Goal: Transaction & Acquisition: Purchase product/service

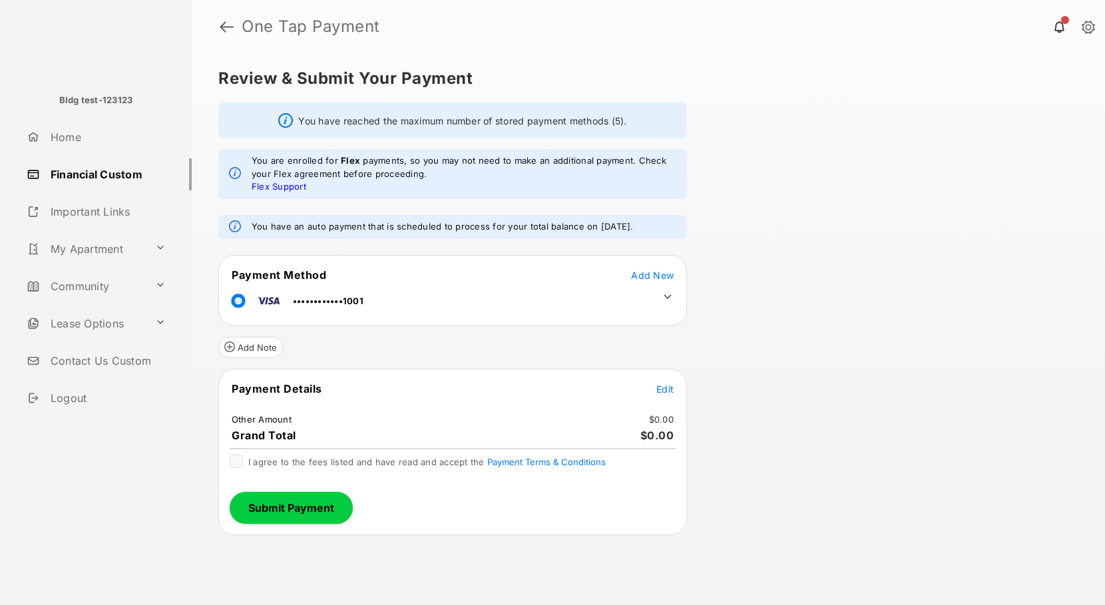
click at [661, 388] on span "Edit" at bounding box center [665, 389] width 17 height 11
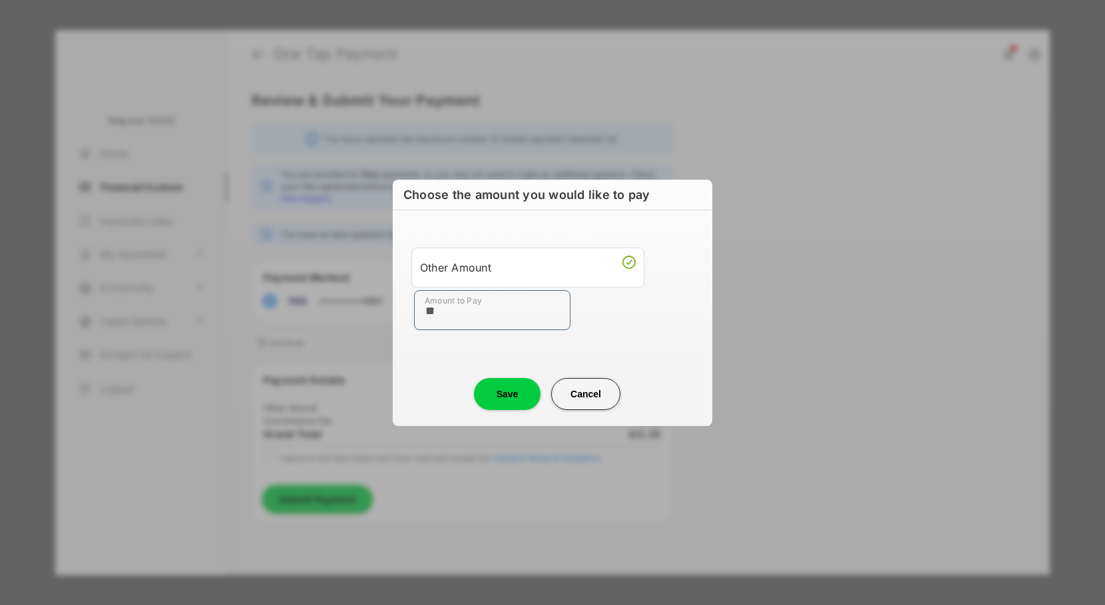
type input "**"
click at [498, 395] on button "Save" at bounding box center [507, 394] width 67 height 32
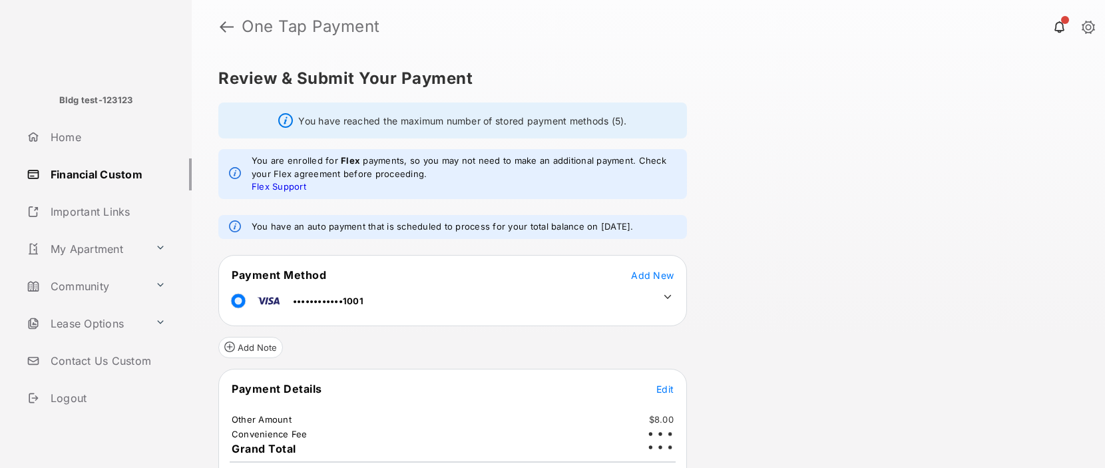
click at [834, 443] on div "Review & Submit Your Payment You have reached the maximum number of stored paym…" at bounding box center [649, 260] width 914 height 415
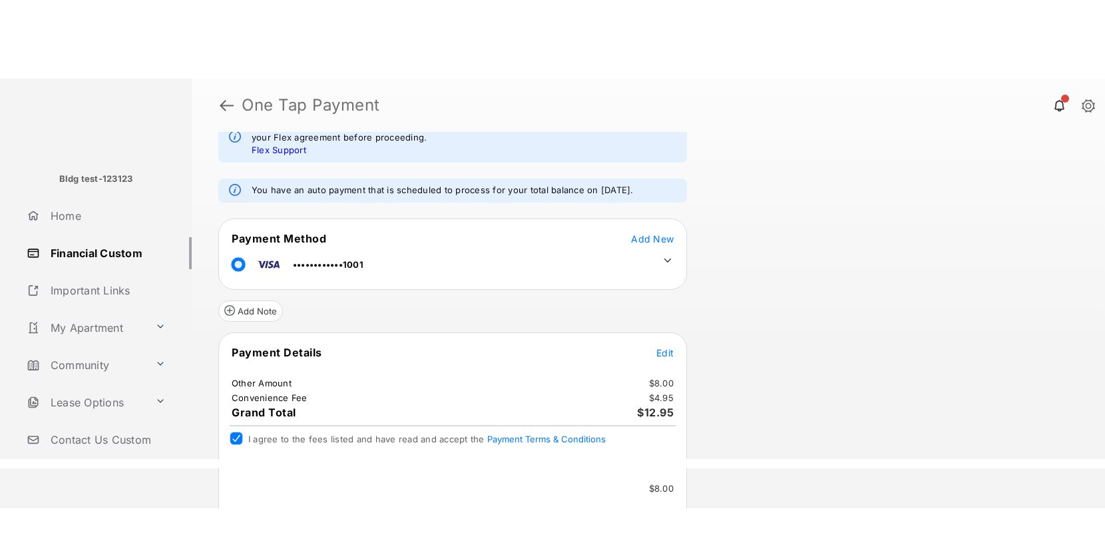
scroll to position [170, 0]
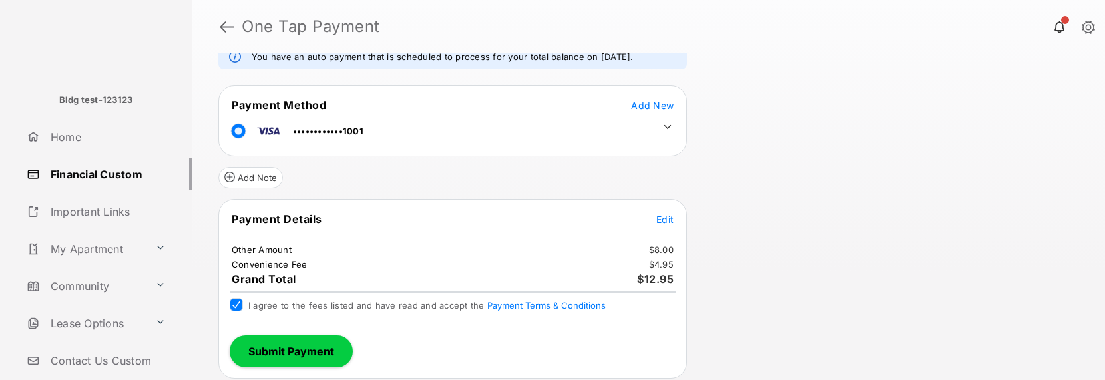
click at [671, 218] on span "Edit" at bounding box center [665, 219] width 17 height 11
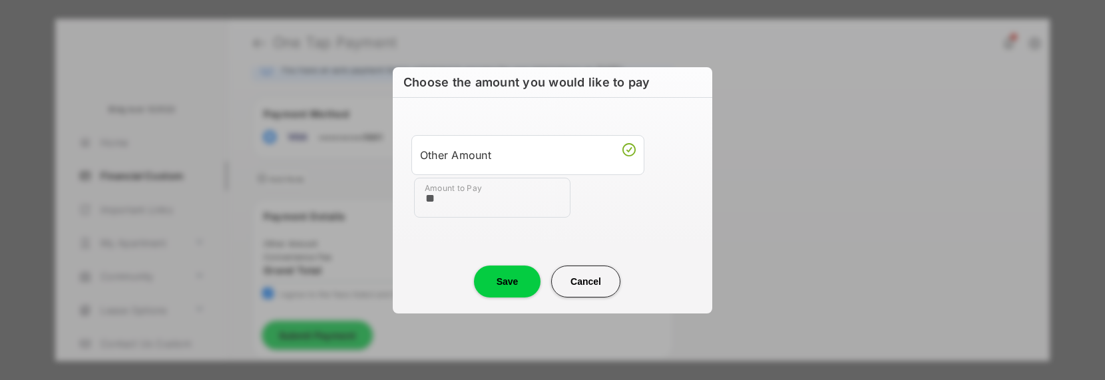
type input "**"
click at [521, 287] on button "Save" at bounding box center [507, 282] width 67 height 32
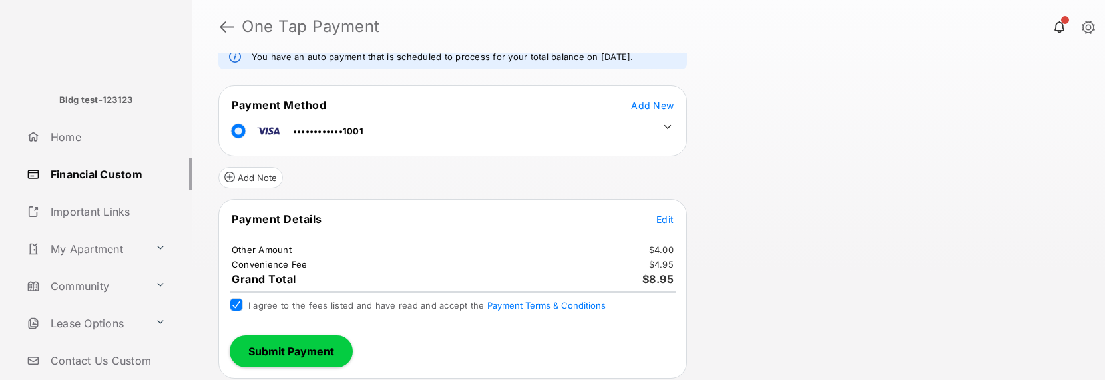
click at [300, 353] on button "Submit Payment" at bounding box center [291, 352] width 123 height 32
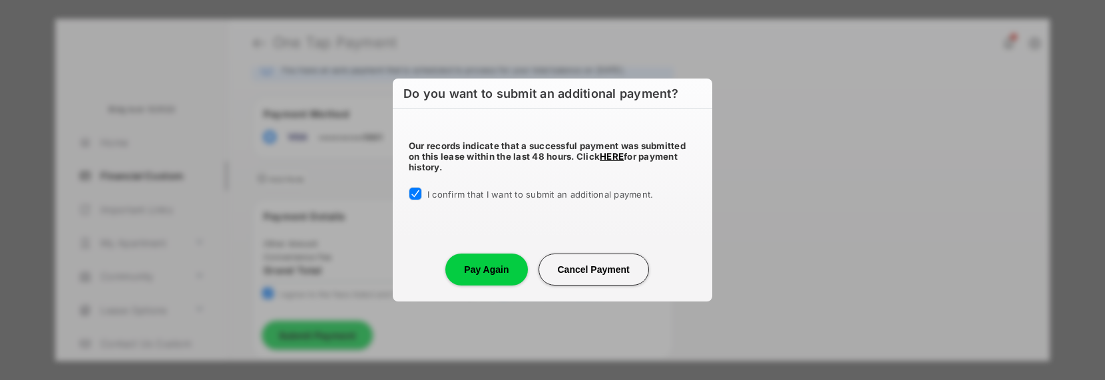
click at [479, 272] on button "Pay Again" at bounding box center [486, 270] width 82 height 32
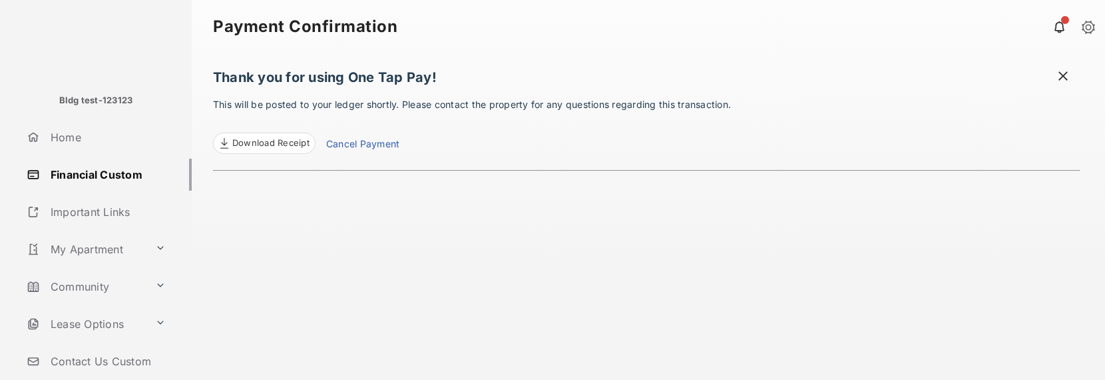
click at [125, 286] on link "Community" at bounding box center [85, 286] width 129 height 32
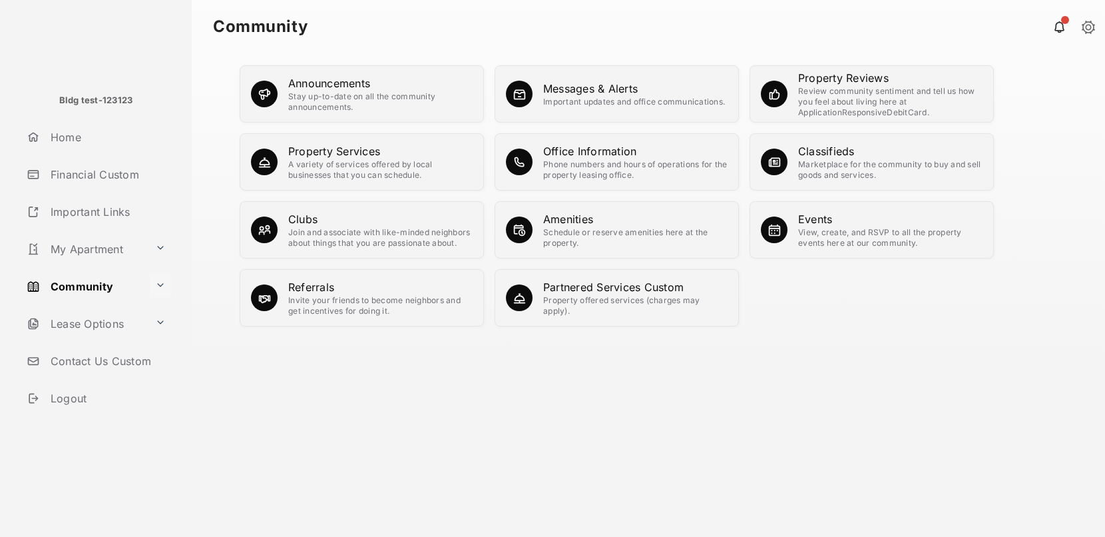
click at [158, 280] on button at bounding box center [160, 285] width 21 height 23
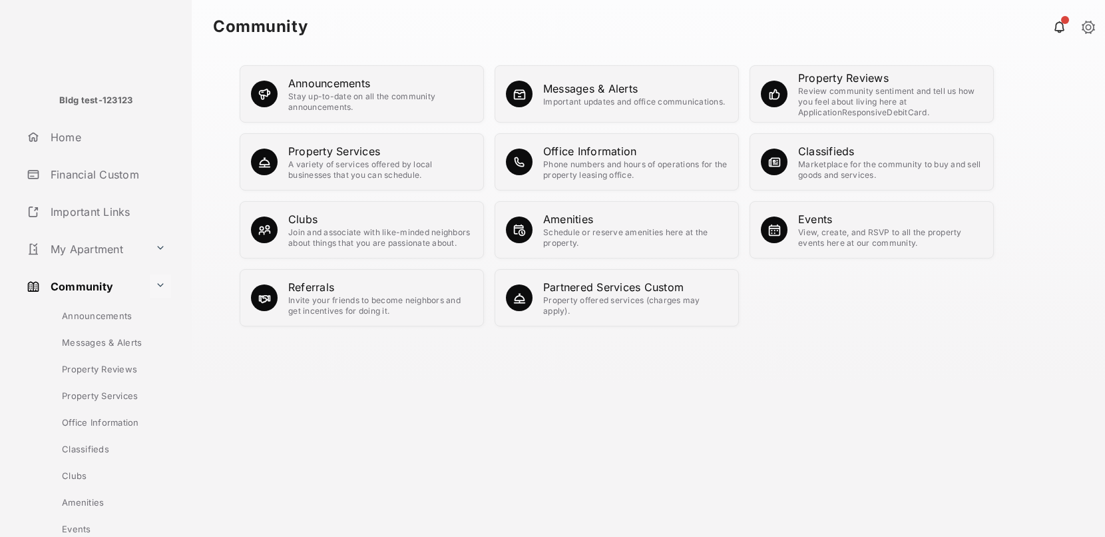
scroll to position [9, 0]
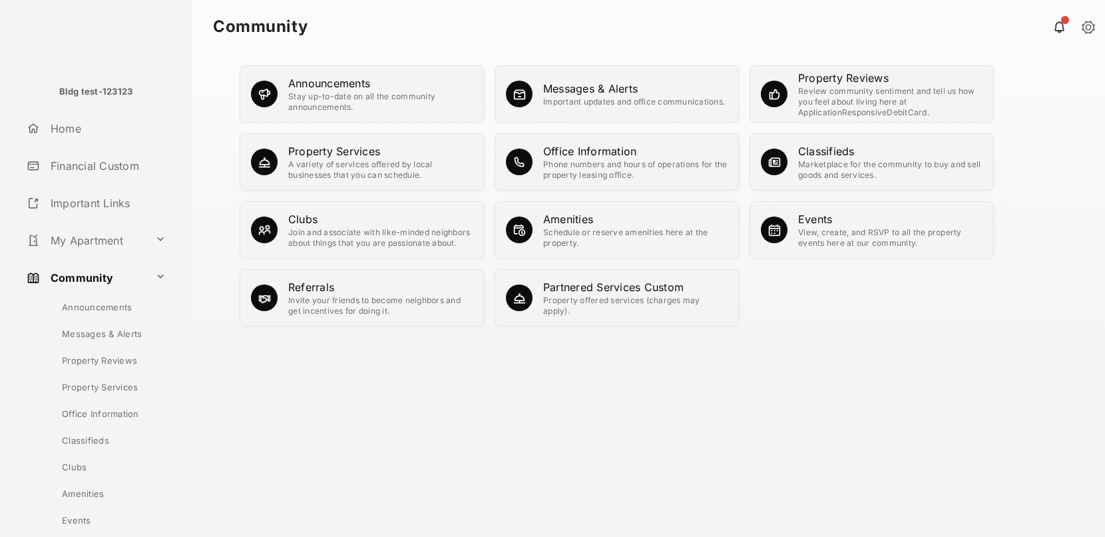
click at [76, 516] on link "Events" at bounding box center [108, 520] width 167 height 27
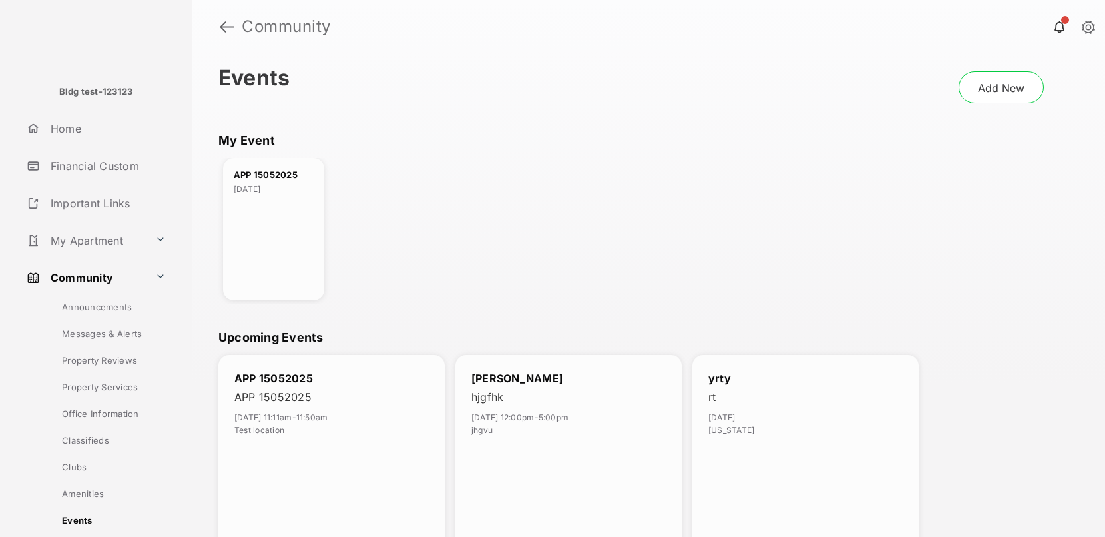
scroll to position [25, 0]
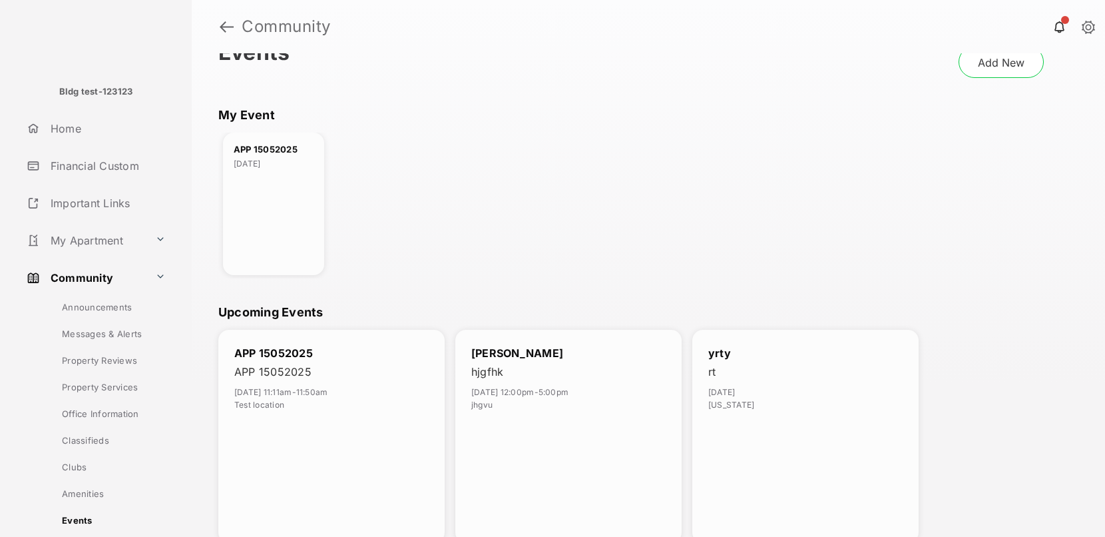
click at [629, 408] on div "[PERSON_NAME] hjgfhk [DATE] 12:00pm - 5:00pm jhgvu" at bounding box center [568, 436] width 226 height 213
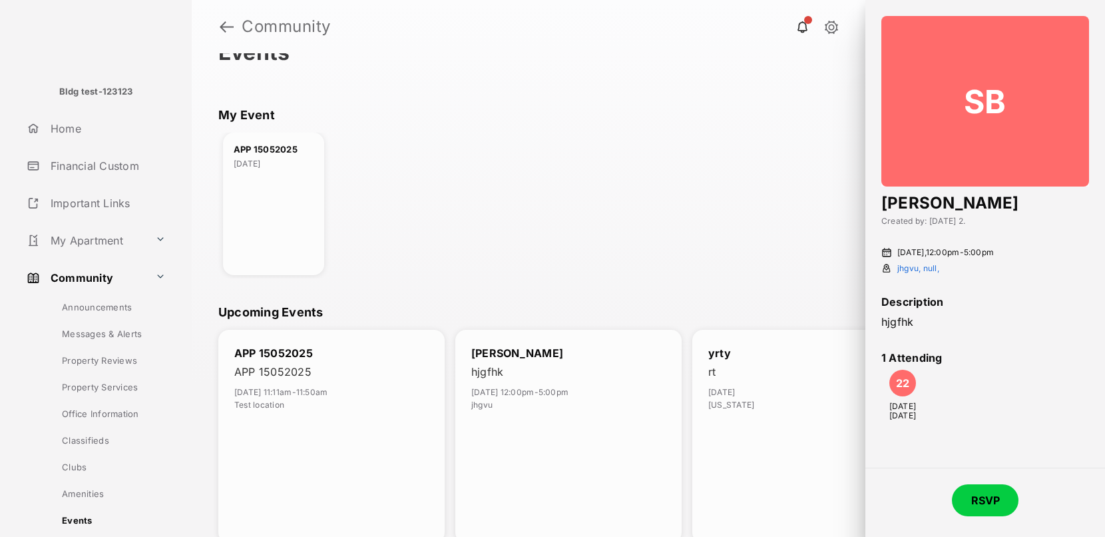
click at [803, 455] on div "yrty rt [DATE] [US_STATE]" at bounding box center [805, 436] width 226 height 213
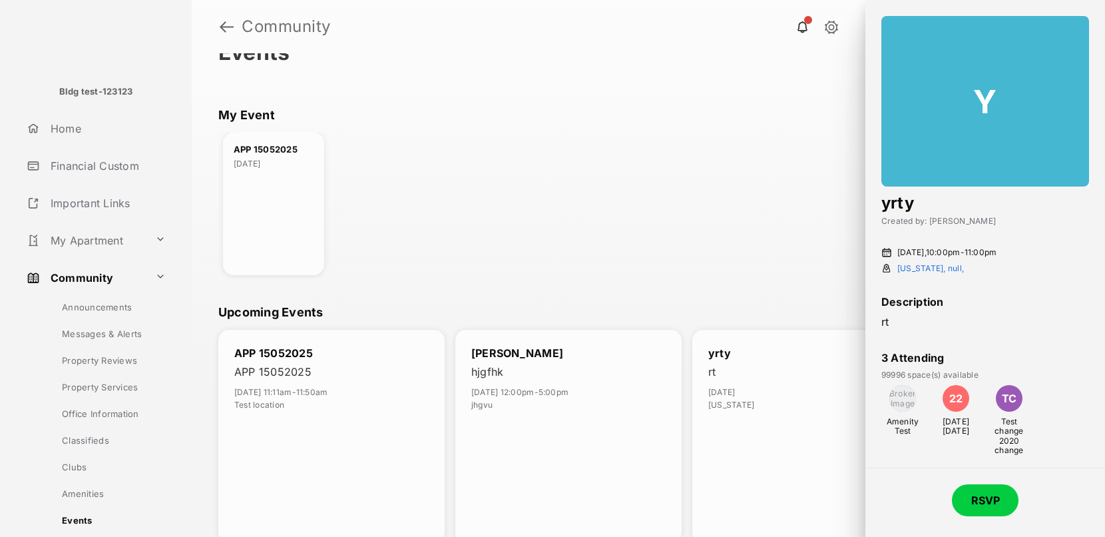
click at [296, 413] on div "APP 15052025 APP 15052025 [DATE] 11:11am - 11:50am Test location" at bounding box center [331, 436] width 226 height 213
